Goal: Task Accomplishment & Management: Use online tool/utility

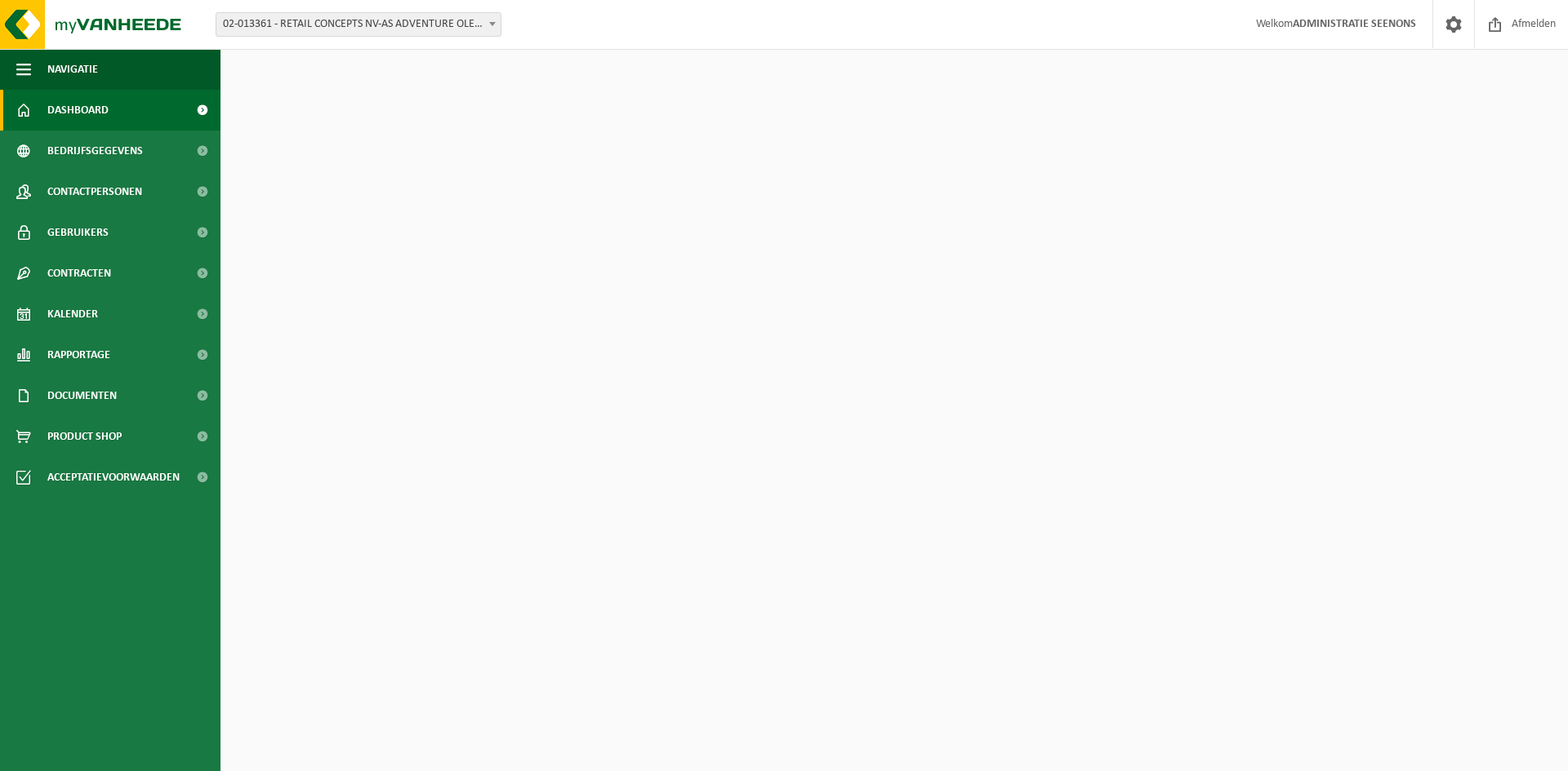
click at [424, 16] on span "02-013361 - RETAIL CONCEPTS NV-AS ADVENTURE OLEN - OLEN" at bounding box center [358, 25] width 284 height 23
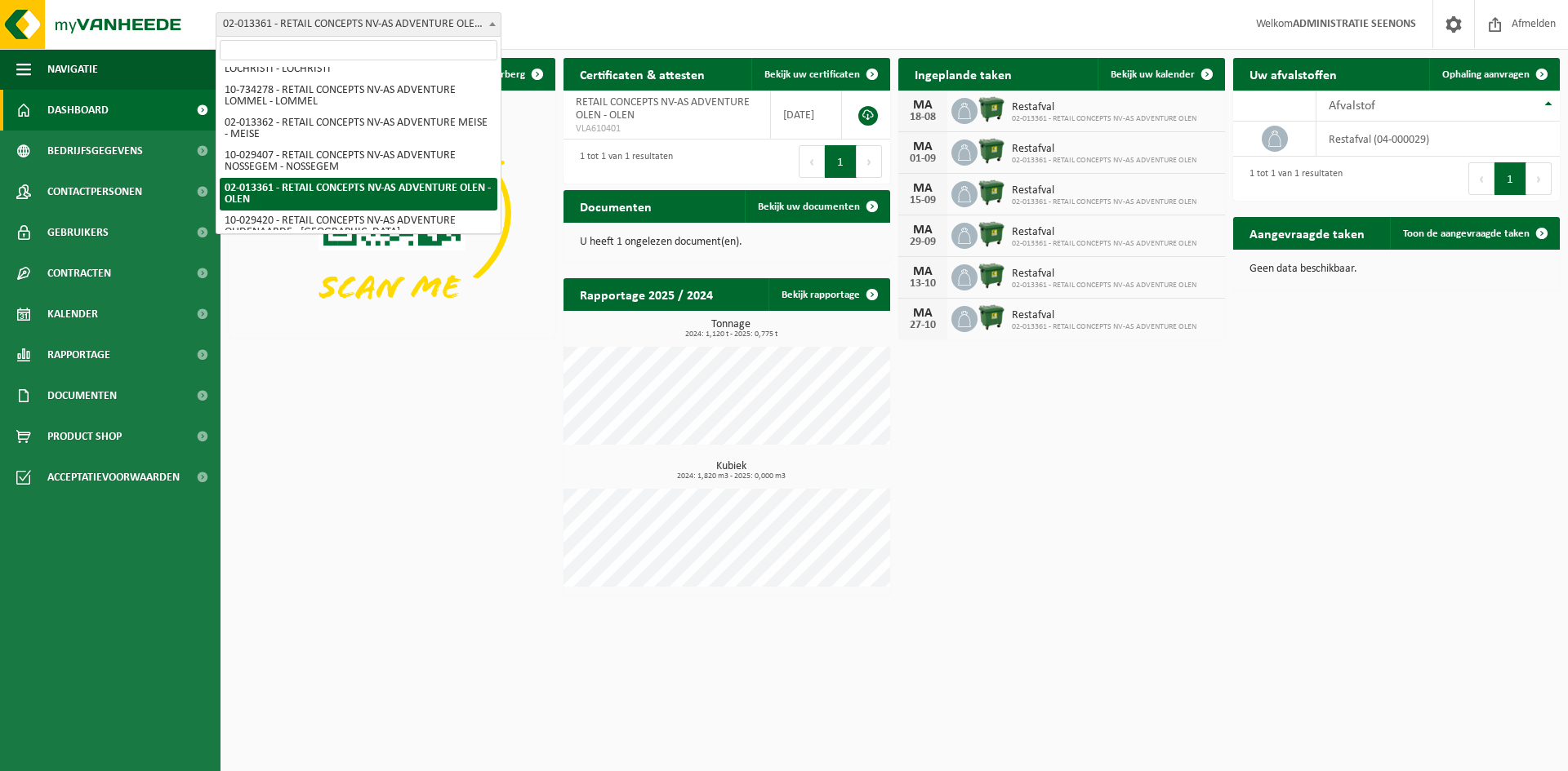
click at [359, 49] on input "search" at bounding box center [359, 50] width 278 height 21
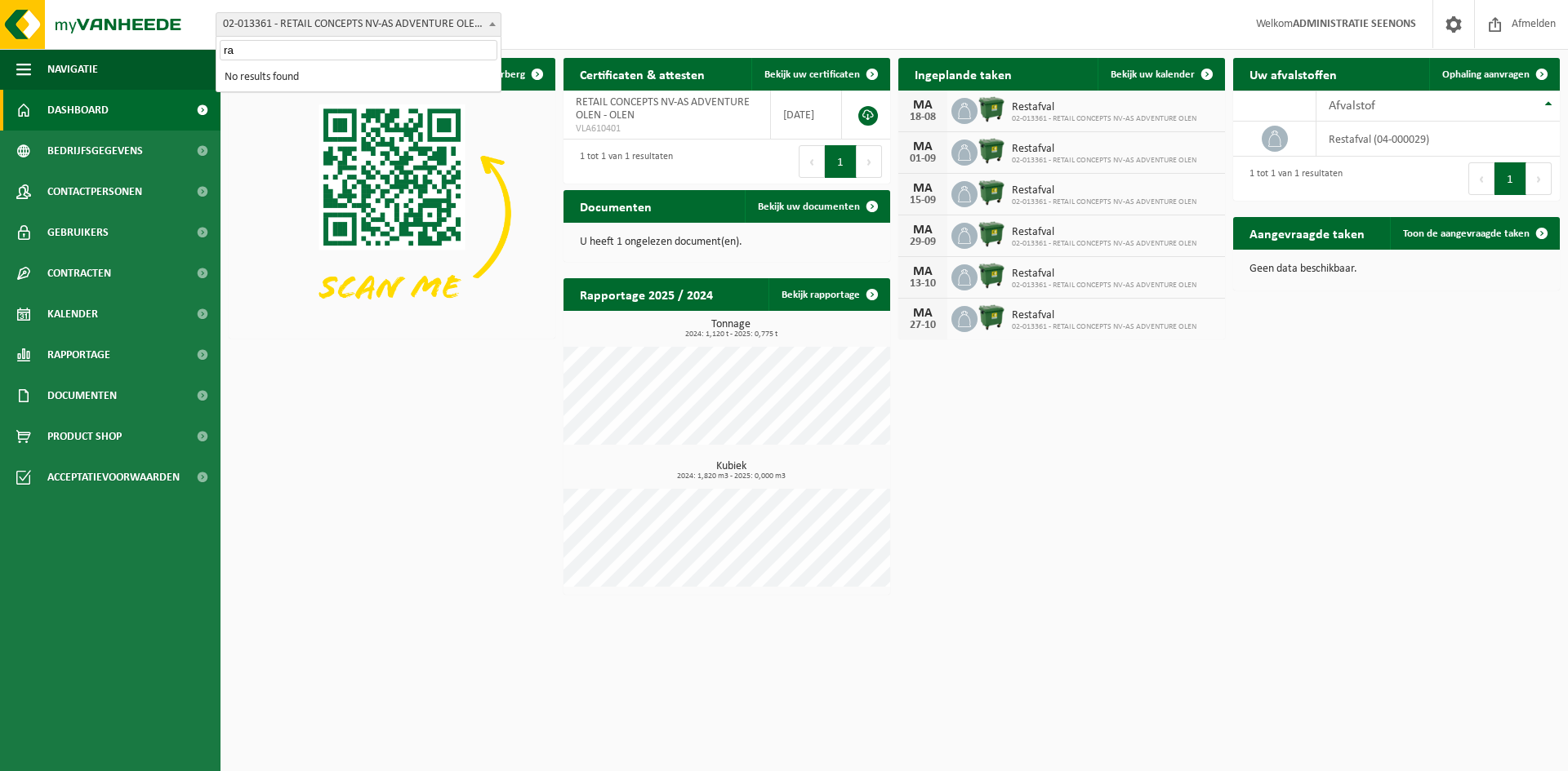
type input "r"
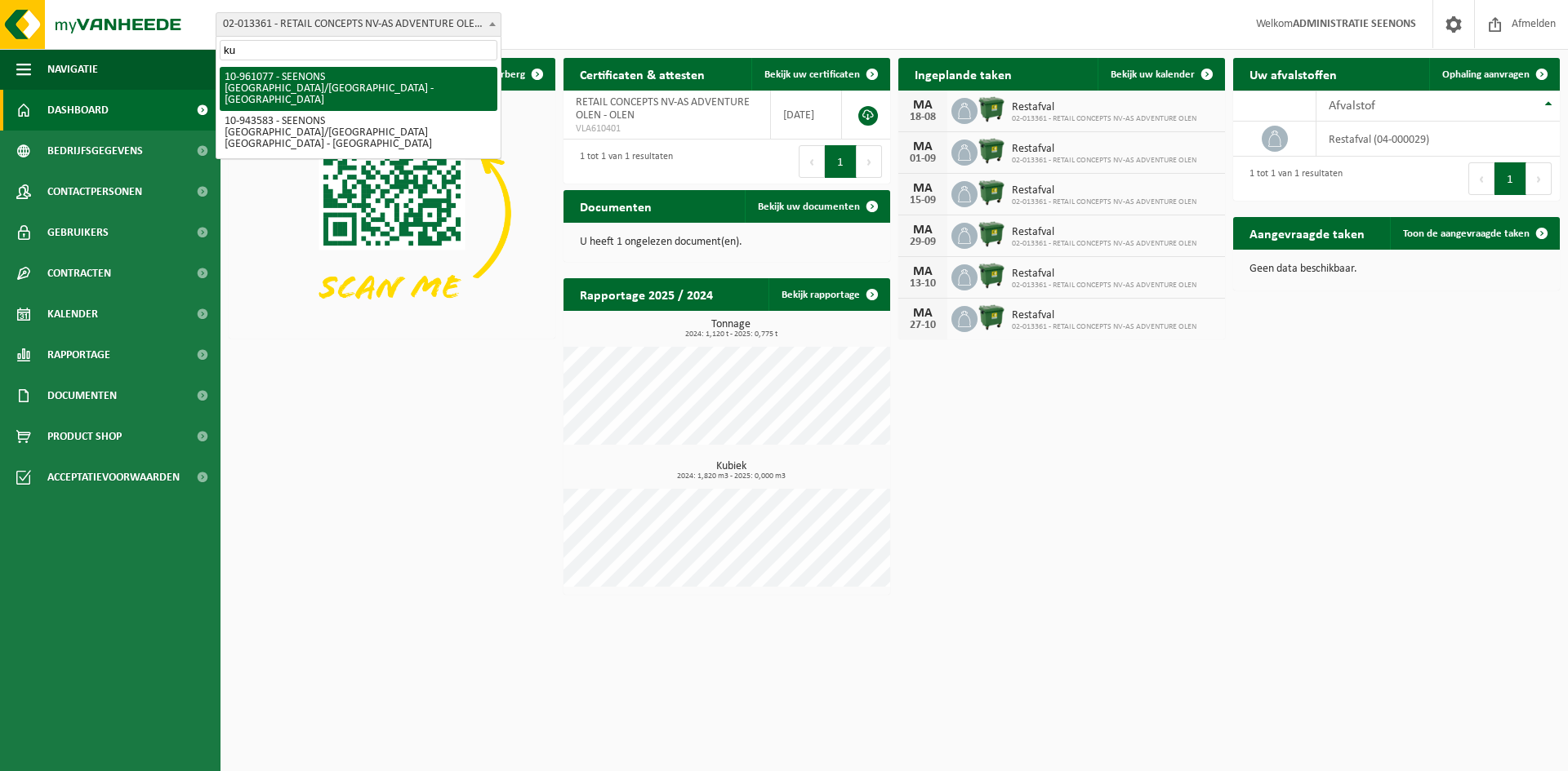
type input "ku"
select select "149825"
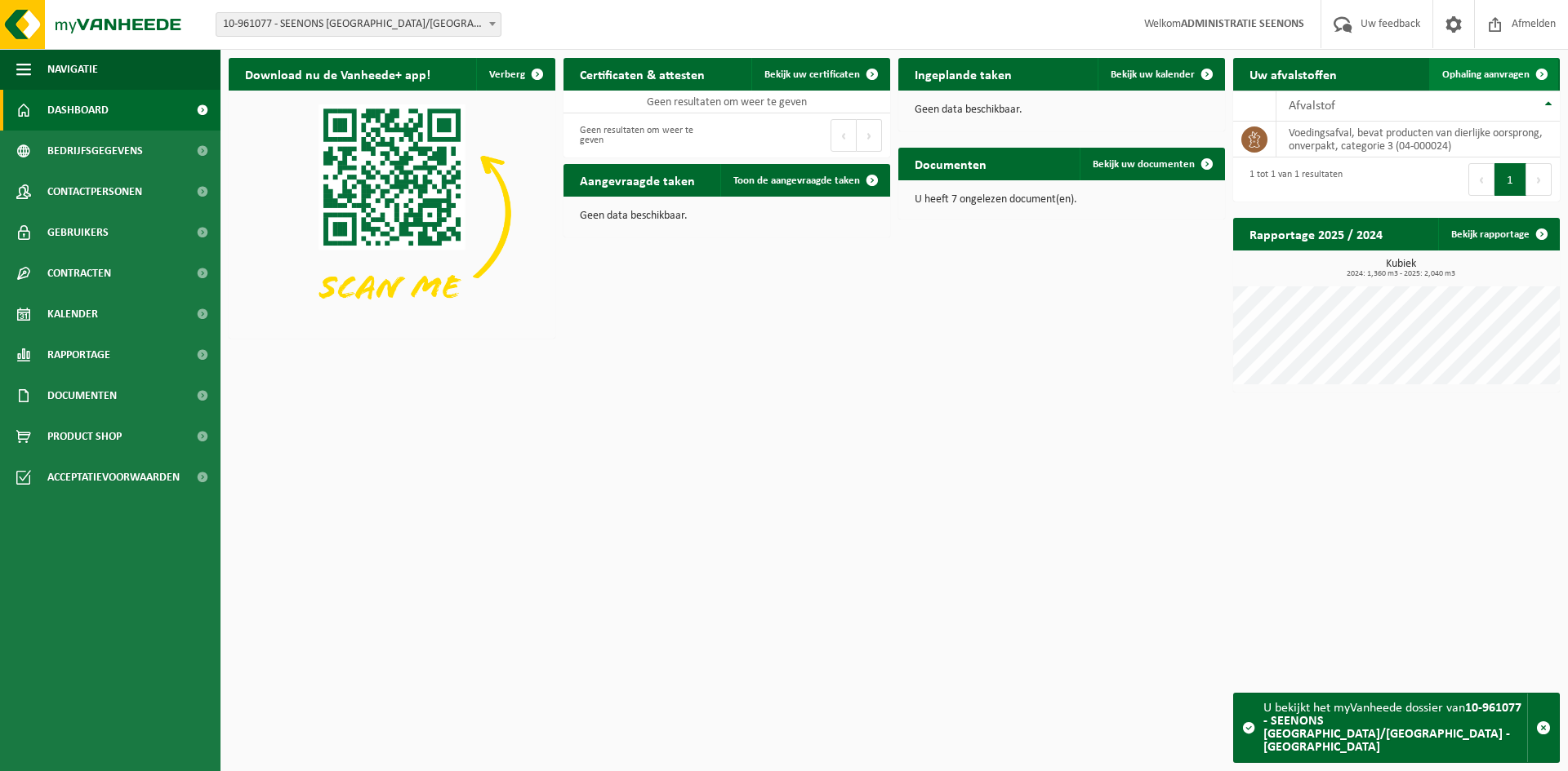
click at [1490, 73] on span "Ophaling aanvragen" at bounding box center [1485, 75] width 88 height 10
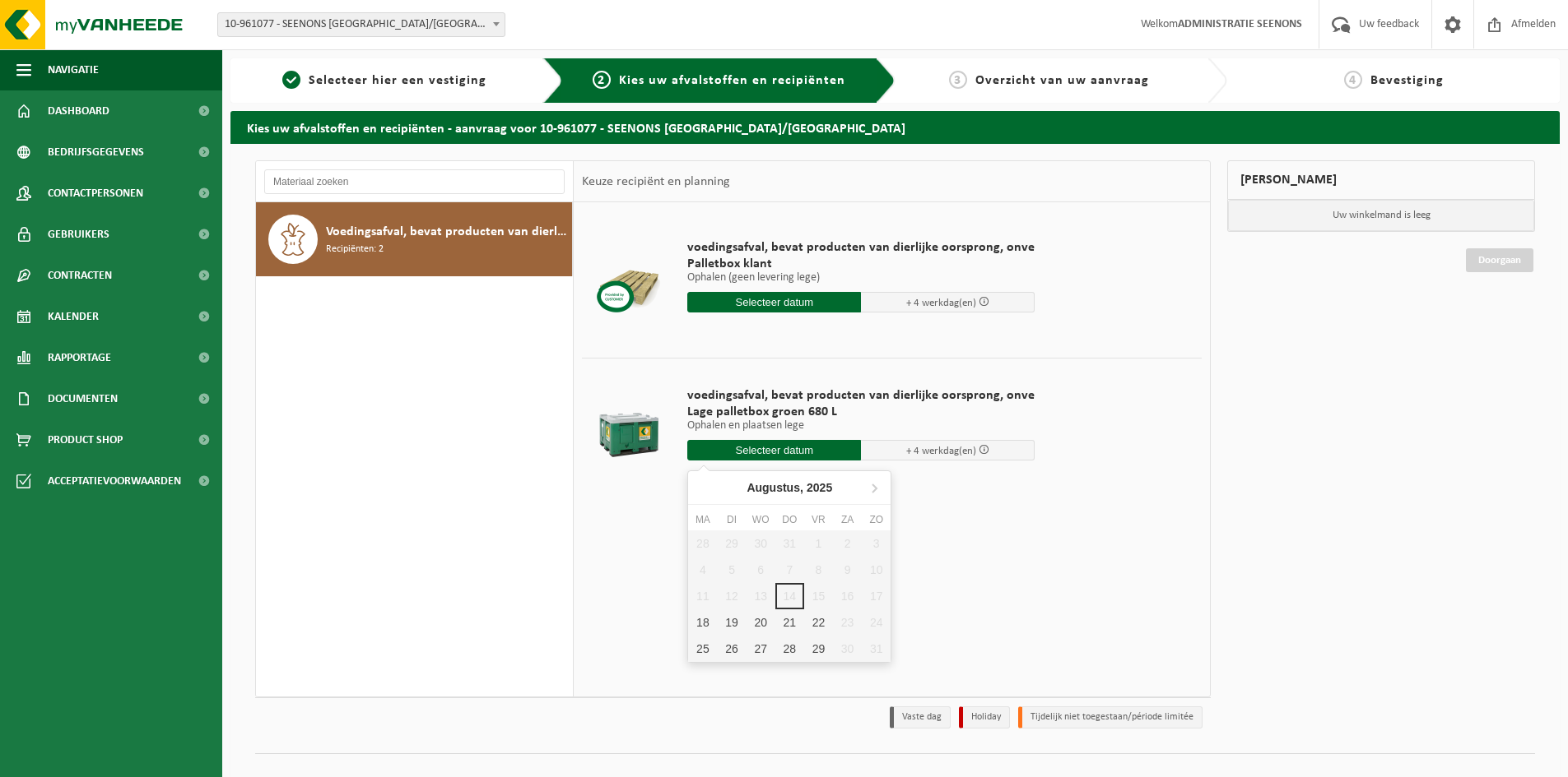
click at [795, 450] on input "text" at bounding box center [774, 451] width 173 height 21
click at [700, 618] on div "18" at bounding box center [702, 623] width 29 height 27
type input "Van 2025-08-18"
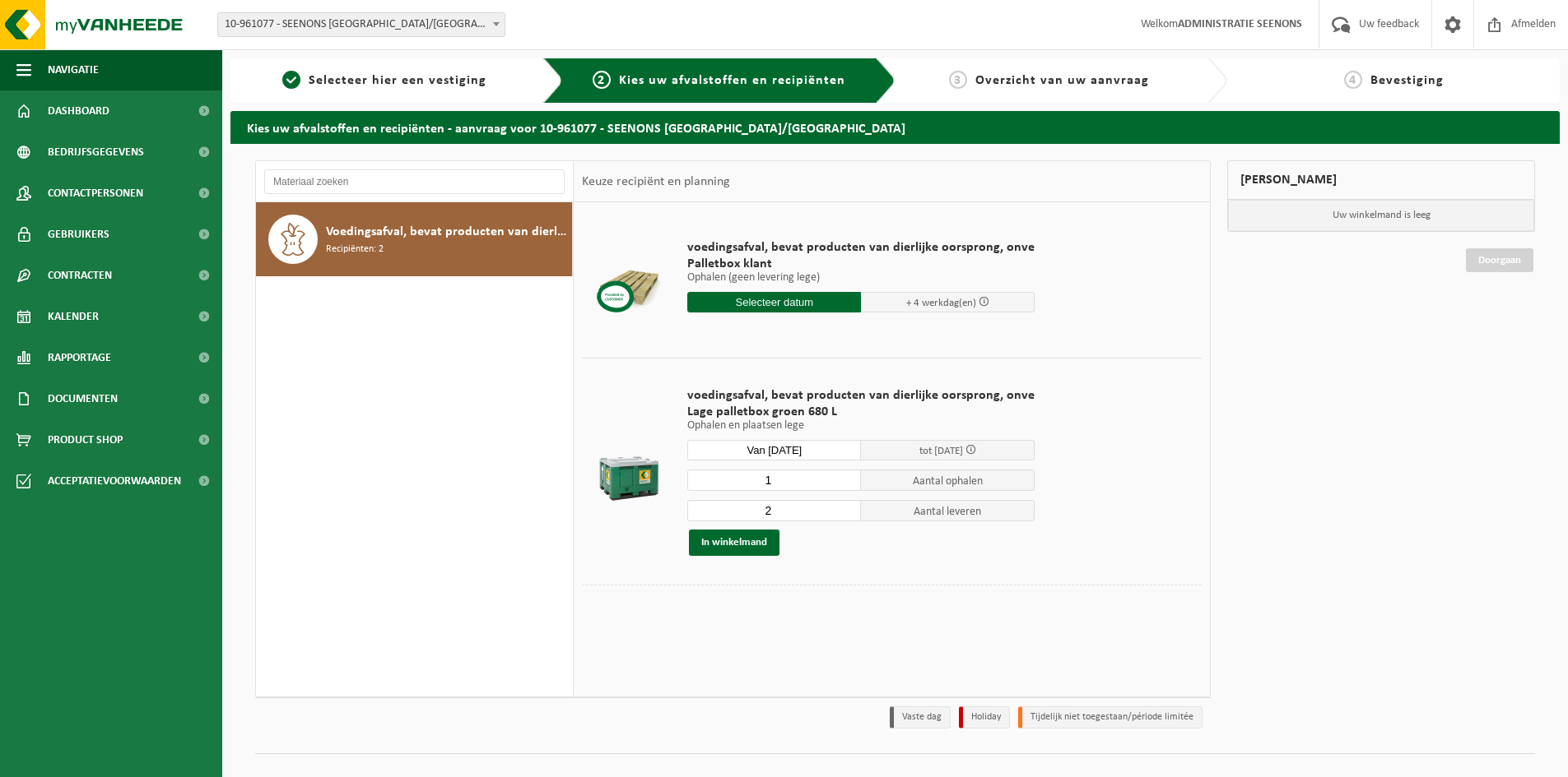
type input "1"
click at [845, 484] on input "1" at bounding box center [774, 480] width 173 height 21
type input "1"
click at [839, 515] on input "1" at bounding box center [774, 511] width 173 height 21
click at [753, 545] on button "In winkelmand" at bounding box center [734, 543] width 90 height 27
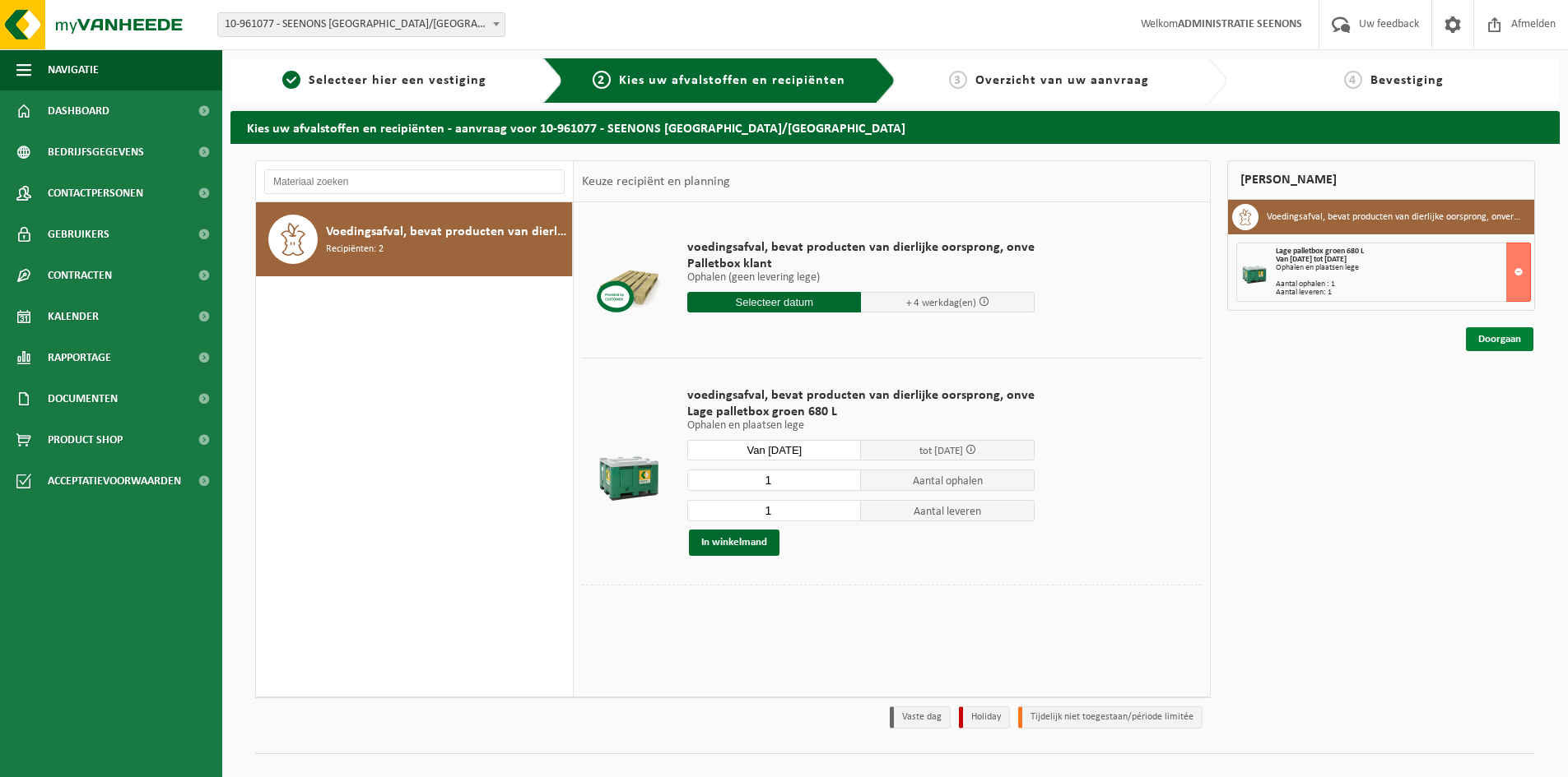
click at [1504, 336] on link "Doorgaan" at bounding box center [1499, 339] width 68 height 24
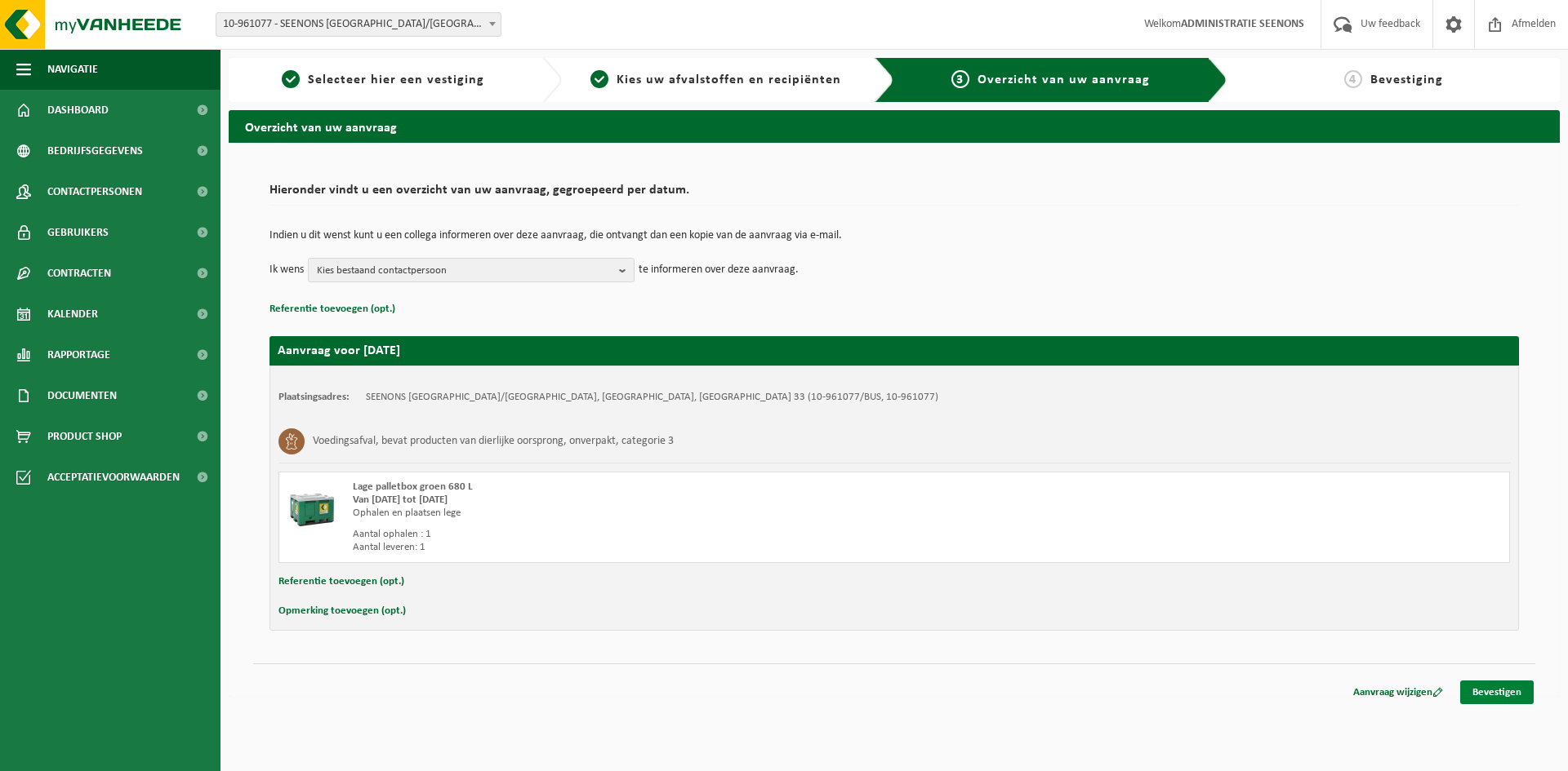
click at [1498, 690] on link "Bevestigen" at bounding box center [1496, 692] width 74 height 24
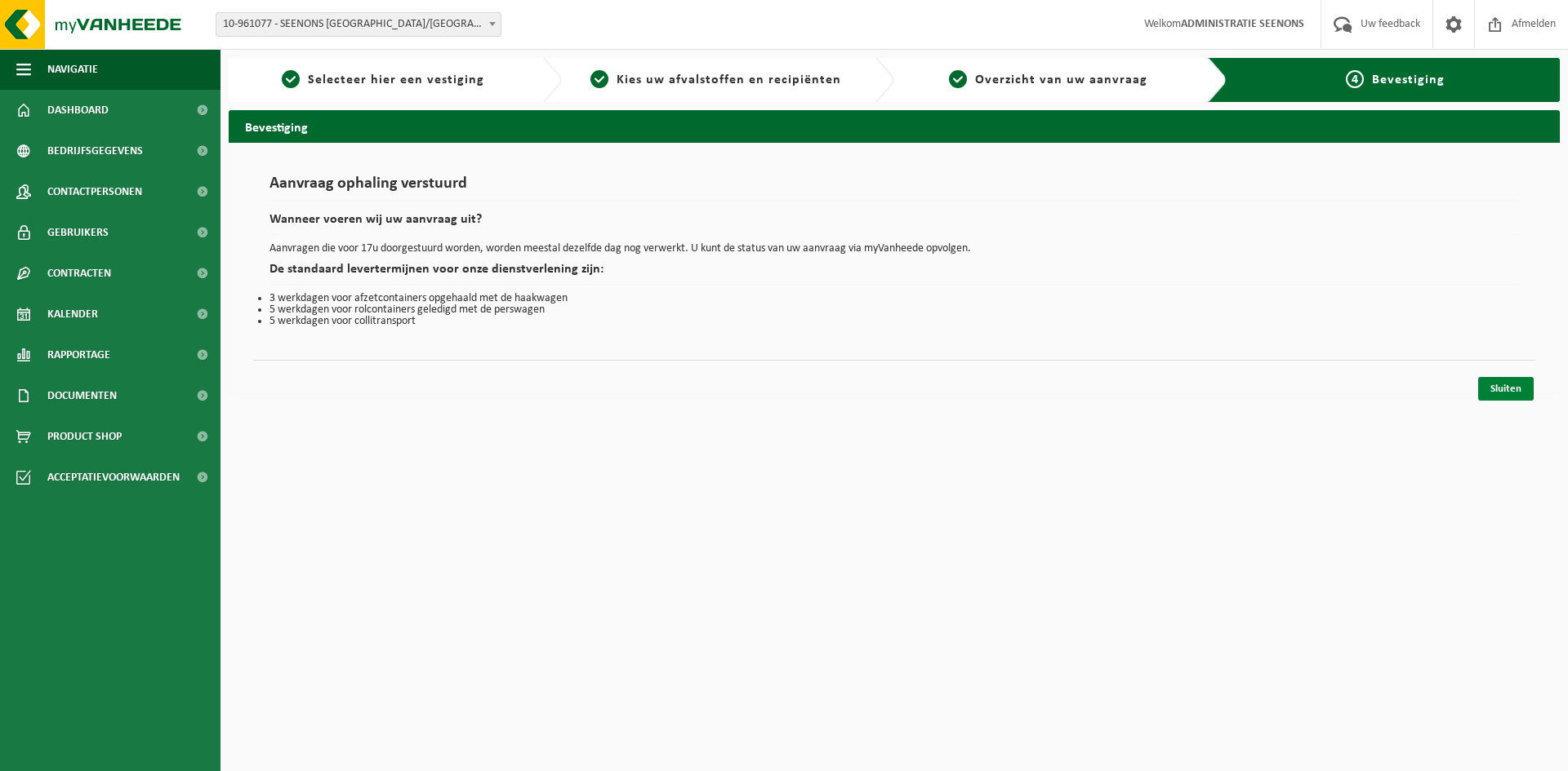
click at [1512, 393] on link "Sluiten" at bounding box center [1505, 389] width 56 height 24
